Goal: Obtain resource: Download file/media

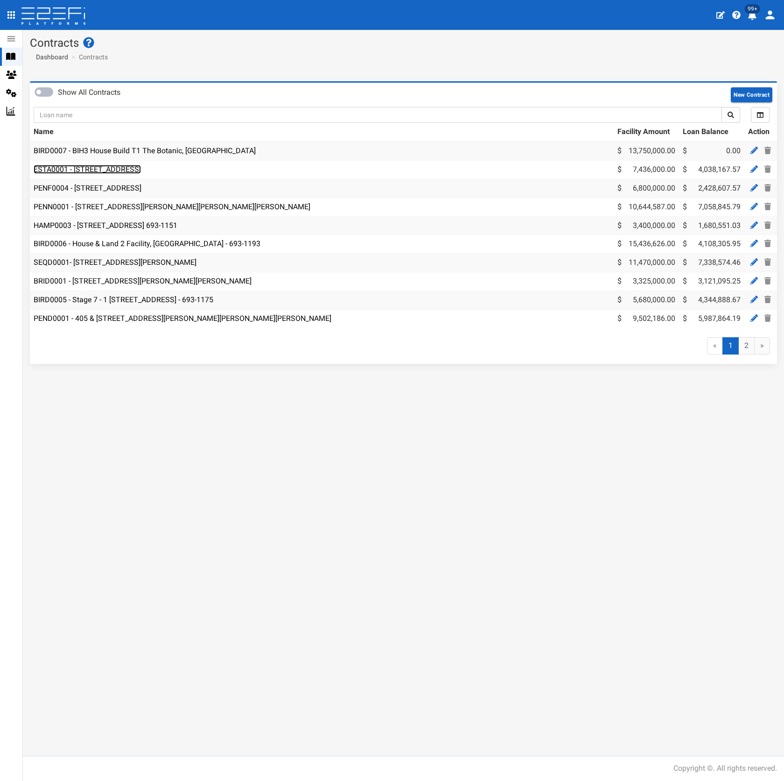
click at [141, 167] on link "ESTA0001 - [STREET_ADDRESS]" at bounding box center [87, 169] width 107 height 9
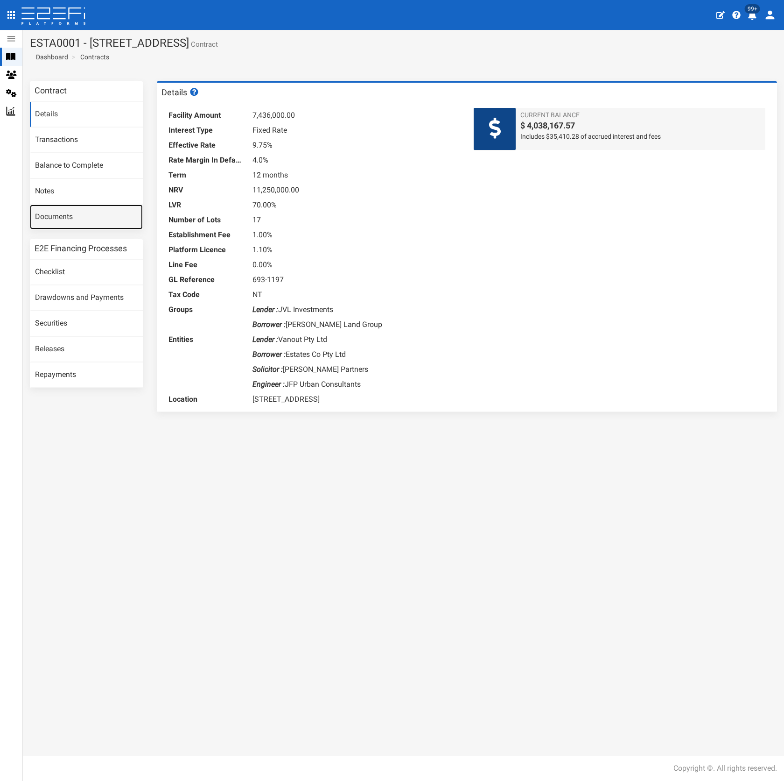
click at [70, 219] on link "Documents" at bounding box center [86, 216] width 113 height 25
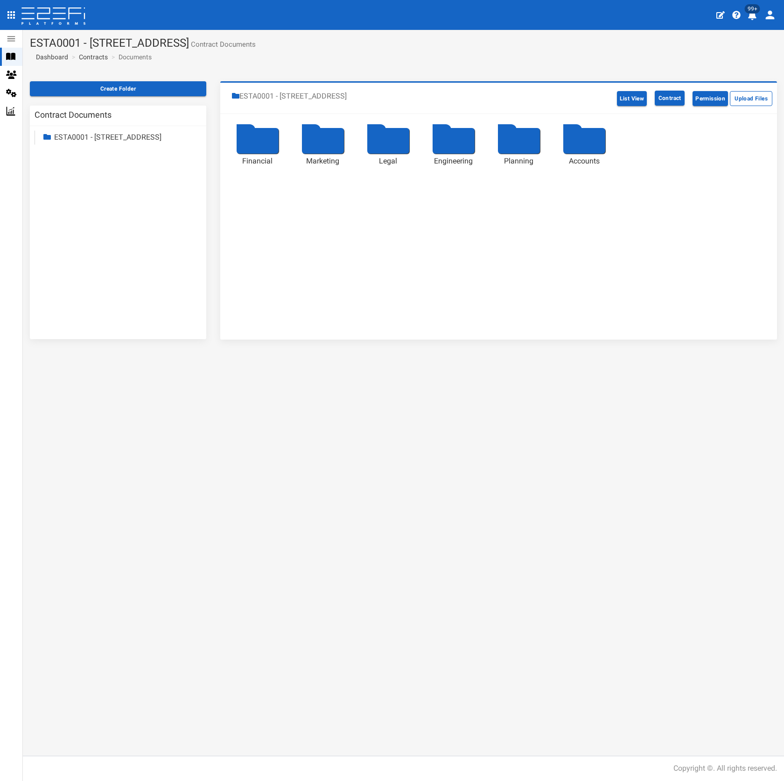
click at [254, 136] on div at bounding box center [258, 141] width 42 height 26
click at [465, 146] on div at bounding box center [454, 141] width 42 height 26
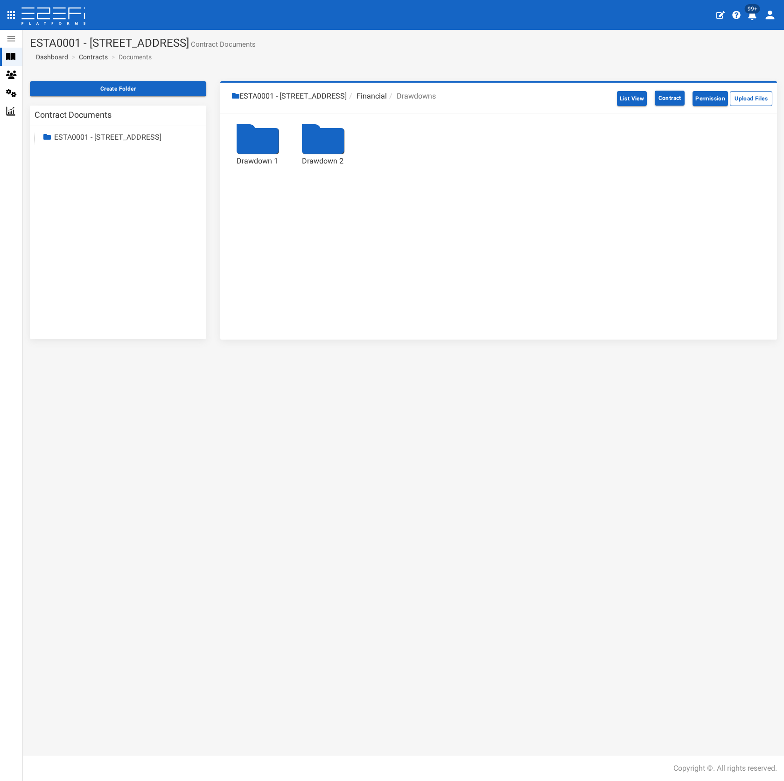
click at [338, 142] on div at bounding box center [323, 141] width 42 height 26
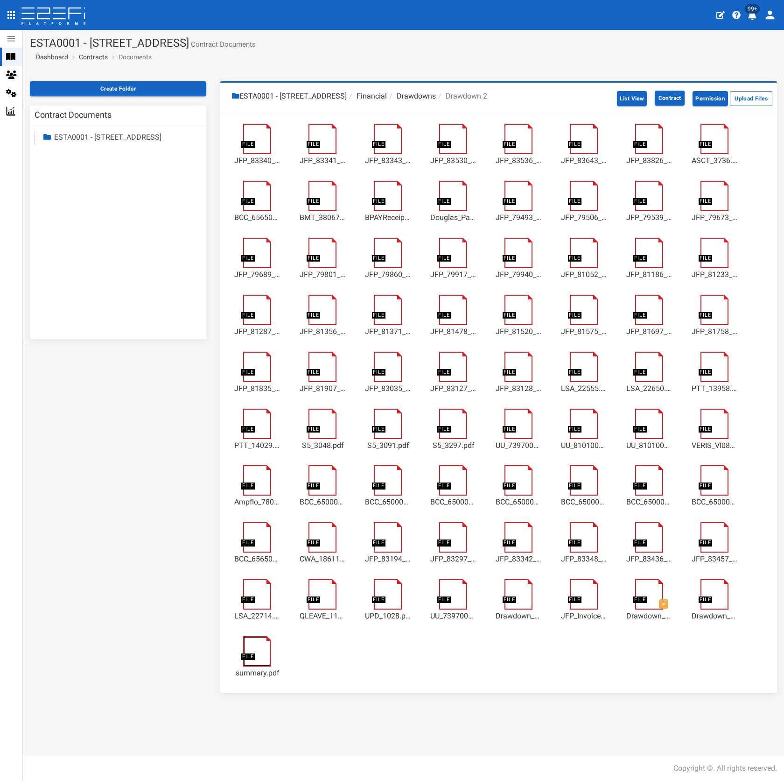
click at [257, 640] on link at bounding box center [262, 640] width 38 height 0
